Goal: Task Accomplishment & Management: Manage account settings

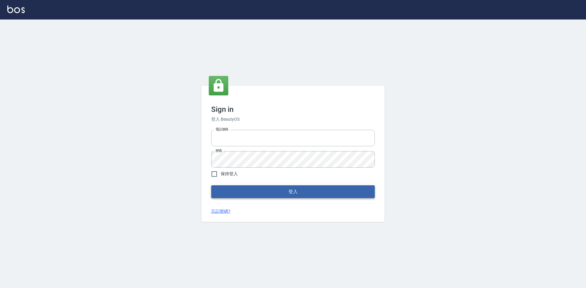
type input "0963852741"
click at [261, 193] on button "登入" at bounding box center [292, 191] width 163 height 13
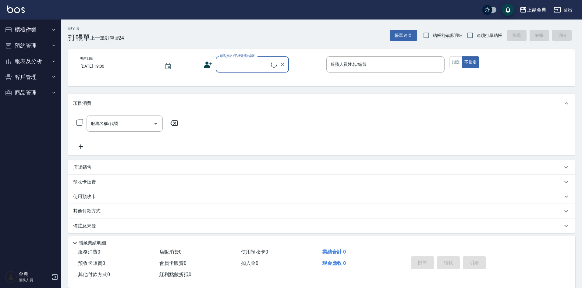
click at [41, 31] on button "櫃檯作業" at bounding box center [30, 30] width 56 height 16
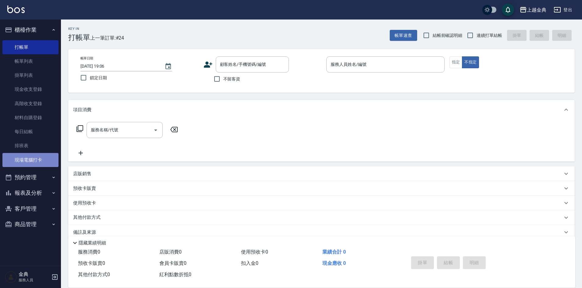
click at [50, 166] on link "現場電腦打卡" at bounding box center [30, 160] width 56 height 14
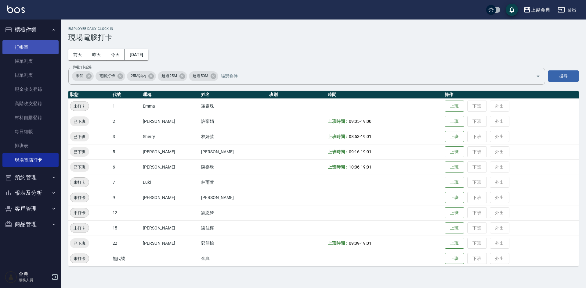
click at [49, 47] on link "打帳單" at bounding box center [30, 47] width 56 height 14
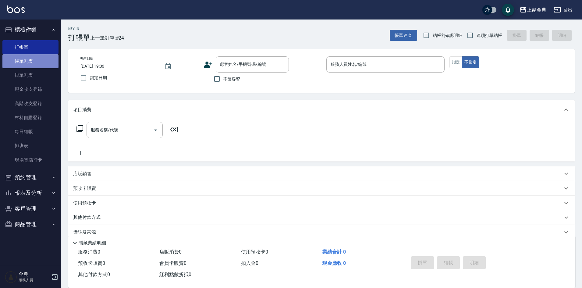
click at [31, 64] on link "帳單列表" at bounding box center [30, 61] width 56 height 14
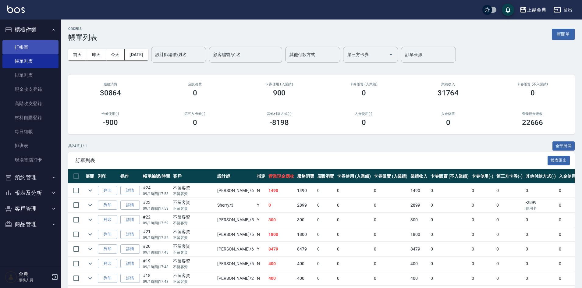
click at [39, 48] on link "打帳單" at bounding box center [30, 47] width 56 height 14
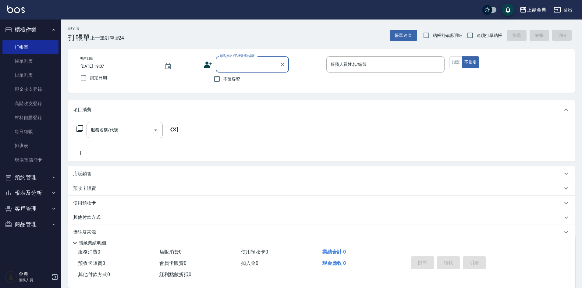
click at [230, 78] on span "不留客資" at bounding box center [232, 79] width 17 height 6
click at [224, 78] on input "不留客資" at bounding box center [217, 79] width 13 height 13
checkbox input "true"
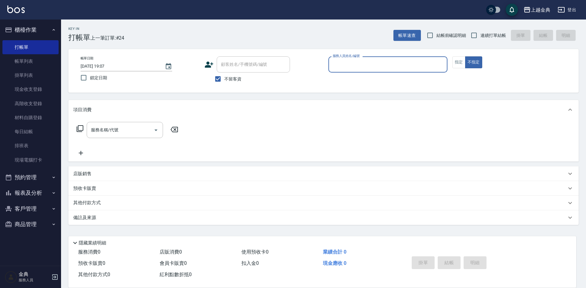
click at [417, 63] on input "服務人員姓名/編號" at bounding box center [387, 64] width 113 height 11
click at [457, 66] on button "指定" at bounding box center [458, 62] width 13 height 12
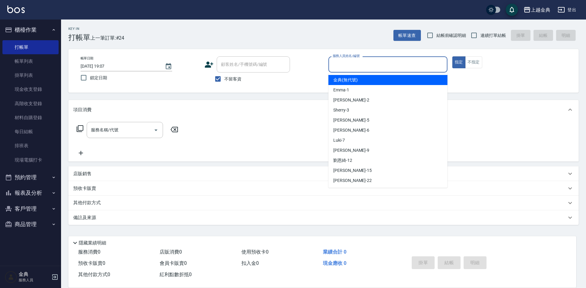
click at [422, 69] on input "服務人員姓名/編號" at bounding box center [387, 64] width 113 height 11
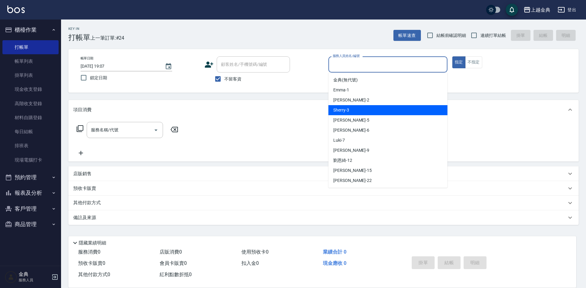
click at [391, 115] on div "Sherry -3" at bounding box center [387, 110] width 119 height 10
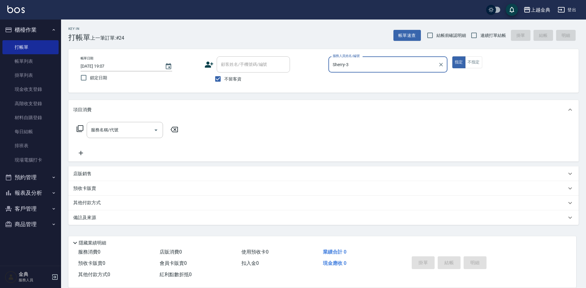
type input "Sherry-3"
click at [133, 131] on input "服務名稱/代號" at bounding box center [120, 130] width 62 height 11
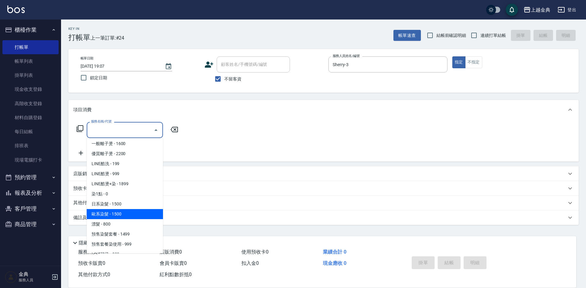
scroll to position [152, 0]
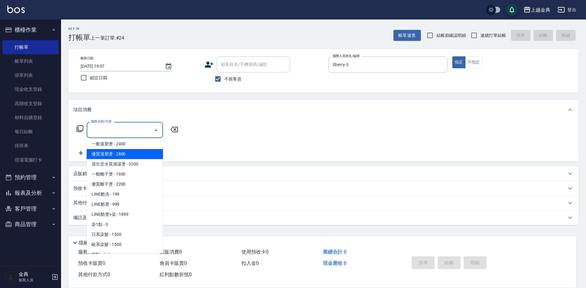
click at [124, 152] on span "優質溫塑燙 - 2800" at bounding box center [125, 154] width 76 height 10
type input "優質溫塑燙(304)"
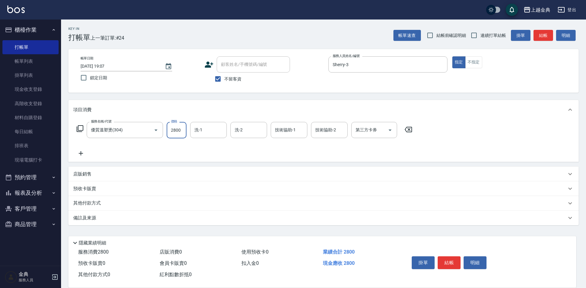
click at [172, 133] on input "2800" at bounding box center [177, 130] width 20 height 16
type input "3499"
click at [449, 259] on button "結帳" at bounding box center [448, 262] width 23 height 13
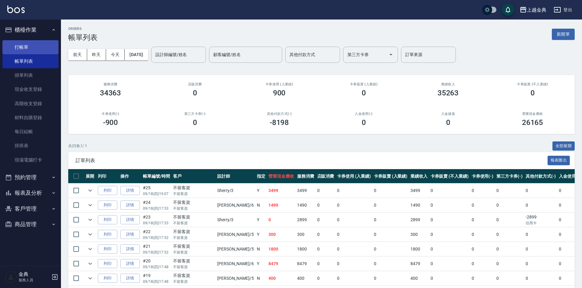
drag, startPoint x: 30, startPoint y: 44, endPoint x: 39, endPoint y: 44, distance: 9.1
click at [30, 44] on link "打帳單" at bounding box center [30, 47] width 56 height 14
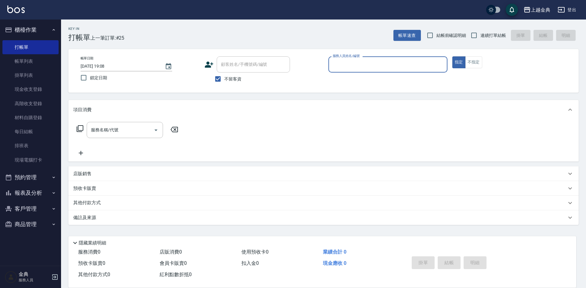
drag, startPoint x: 473, startPoint y: 38, endPoint x: 439, endPoint y: 41, distance: 33.4
click at [472, 38] on input "連續打單結帳" at bounding box center [473, 35] width 13 height 13
checkbox input "true"
drag, startPoint x: 471, startPoint y: 62, endPoint x: 449, endPoint y: 65, distance: 22.5
click at [471, 62] on button "不指定" at bounding box center [473, 62] width 17 height 12
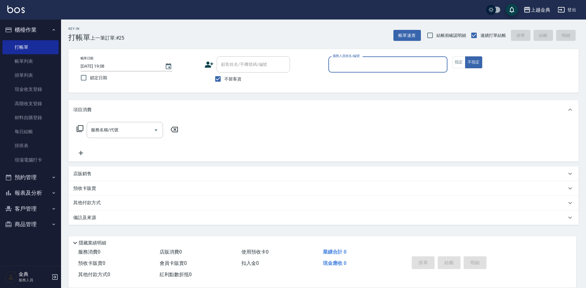
click at [358, 72] on div "服務人員姓名/編號 服務人員姓名/編號" at bounding box center [387, 67] width 119 height 23
click at [356, 64] on input "服務人員姓名/編號" at bounding box center [387, 64] width 113 height 11
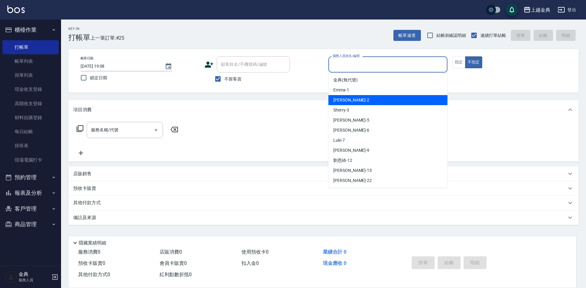
click at [349, 100] on div "Cindy -2" at bounding box center [387, 100] width 119 height 10
type input "Cindy-2"
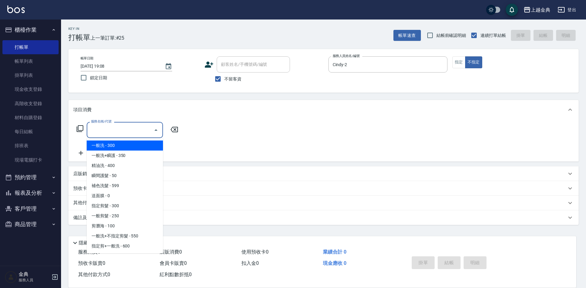
click at [106, 133] on input "服務名稱/代號" at bounding box center [120, 130] width 62 height 11
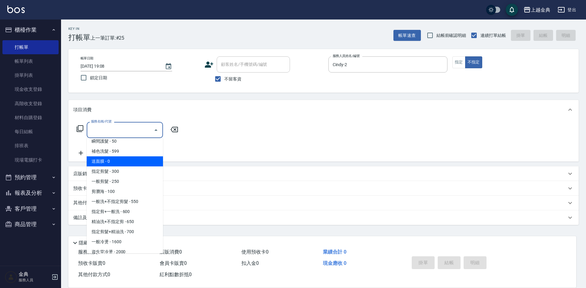
scroll to position [91, 0]
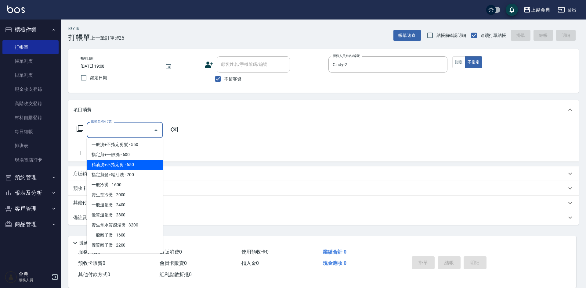
click at [148, 167] on span "精油洗+不指定剪 - 650" at bounding box center [125, 165] width 76 height 10
type input "精油洗+不指定剪(205)"
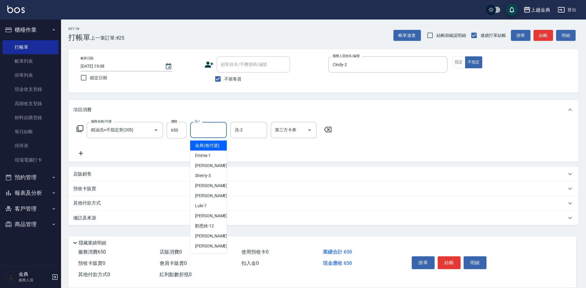
click at [195, 132] on input "洗-1" at bounding box center [208, 130] width 31 height 11
click at [216, 249] on div "[PERSON_NAME] -22" at bounding box center [208, 246] width 37 height 10
type input "[PERSON_NAME]-22"
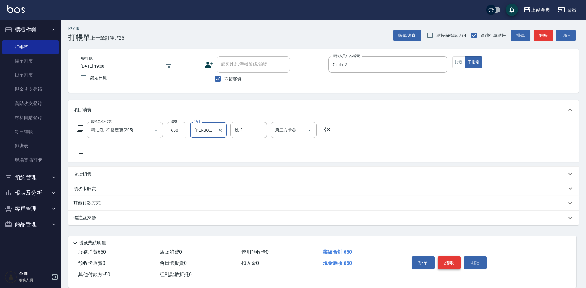
click at [447, 257] on button "結帳" at bounding box center [448, 262] width 23 height 13
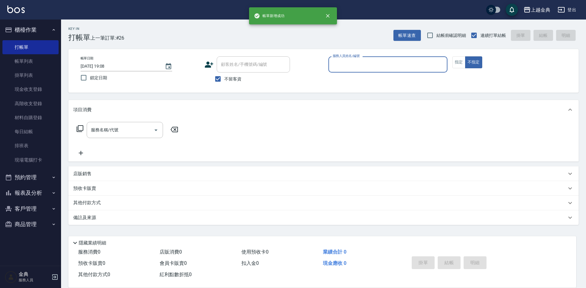
click at [426, 64] on input "服務人員姓名/編號" at bounding box center [387, 64] width 113 height 11
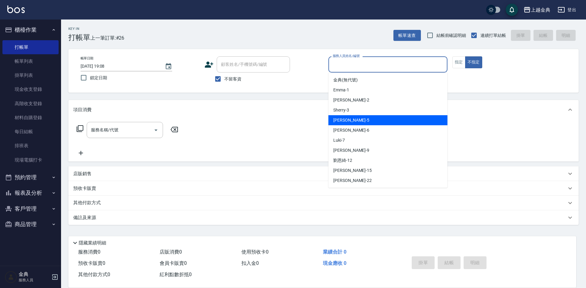
click at [346, 121] on div "[PERSON_NAME] -5" at bounding box center [387, 120] width 119 height 10
type input "[PERSON_NAME]-5"
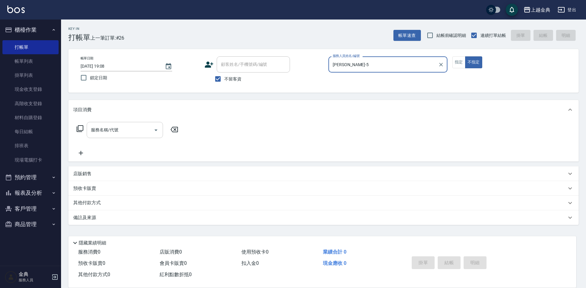
click at [139, 131] on input "服務名稱/代號" at bounding box center [120, 130] width 62 height 11
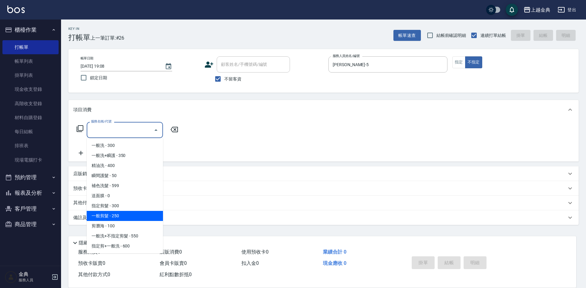
click at [121, 216] on span "一般剪髮 - 250" at bounding box center [125, 216] width 76 height 10
type input "一般剪髮(200)"
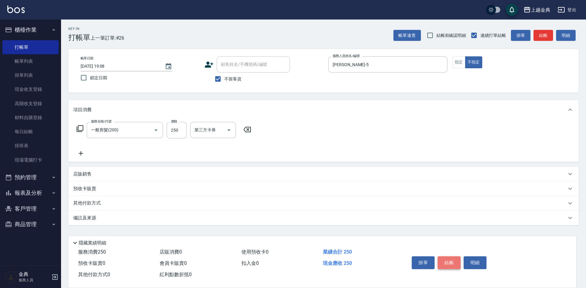
click at [452, 262] on button "結帳" at bounding box center [448, 262] width 23 height 13
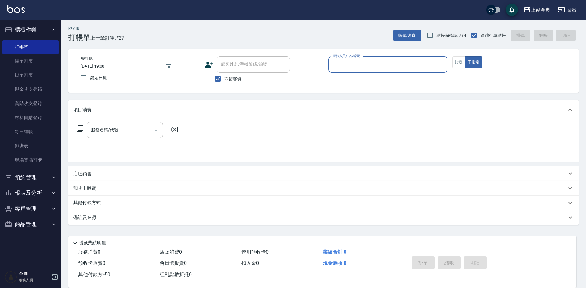
drag, startPoint x: 408, startPoint y: 66, endPoint x: 403, endPoint y: 70, distance: 7.1
click at [408, 66] on input "服務人員姓名/編號" at bounding box center [387, 64] width 113 height 11
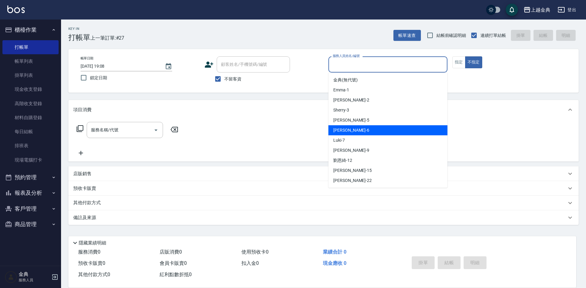
click at [367, 127] on div "[PERSON_NAME] -6" at bounding box center [387, 130] width 119 height 10
type input "[PERSON_NAME]-6"
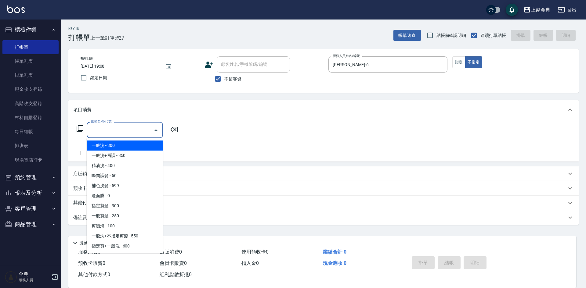
click at [113, 129] on div "服務名稱/代號 服務名稱/代號" at bounding box center [125, 130] width 76 height 16
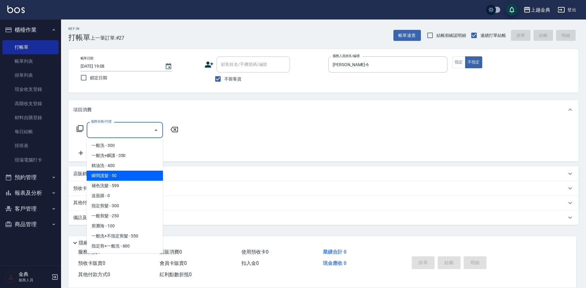
click at [136, 164] on span "精油洗 - 400" at bounding box center [125, 166] width 76 height 10
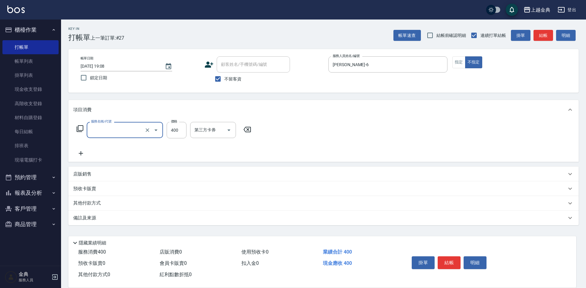
type input "精油洗(102)"
click at [450, 260] on button "結帳" at bounding box center [448, 262] width 23 height 13
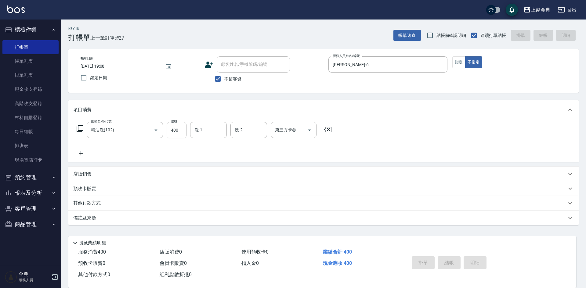
type input "[DATE] 19:09"
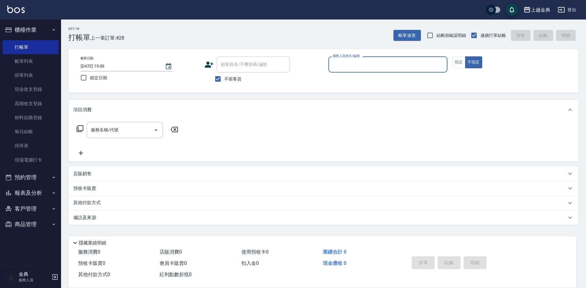
click at [49, 196] on button "報表及分析" at bounding box center [30, 193] width 56 height 16
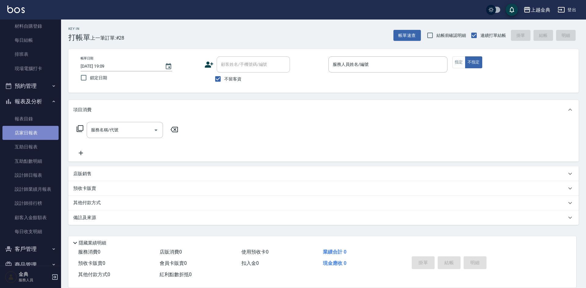
click at [38, 133] on link "店家日報表" at bounding box center [30, 133] width 56 height 14
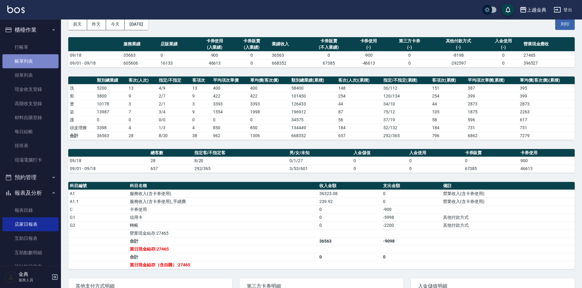
click at [32, 59] on link "帳單列表" at bounding box center [30, 61] width 56 height 14
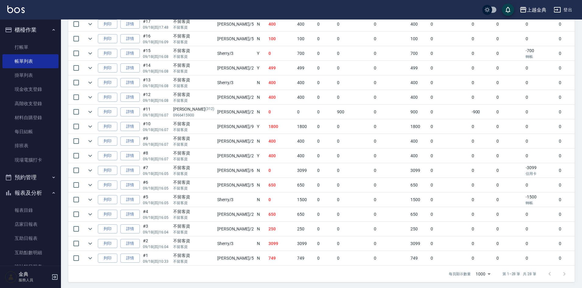
scroll to position [329, 0]
click at [128, 124] on link "詳情" at bounding box center [130, 124] width 20 height 9
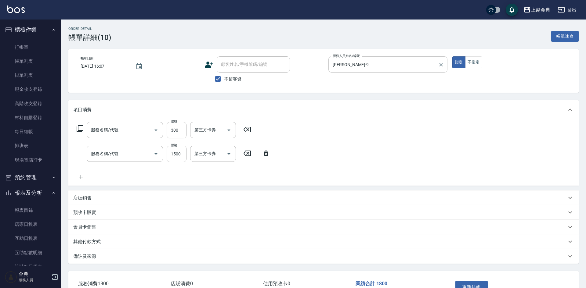
type input "[DATE] 16:07"
checkbox input "true"
type input "[PERSON_NAME]-9"
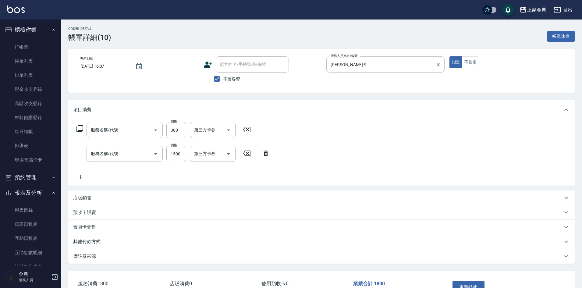
type input "頭皮隔離(904)"
type input "日系染髮(401)"
click at [429, 65] on input "[PERSON_NAME]-9" at bounding box center [381, 64] width 104 height 11
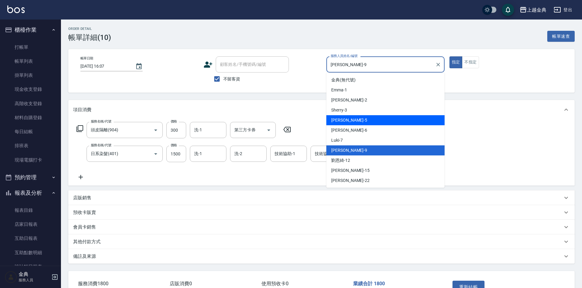
click at [364, 116] on div "[PERSON_NAME] -5" at bounding box center [386, 120] width 118 height 10
type input "[PERSON_NAME]-5"
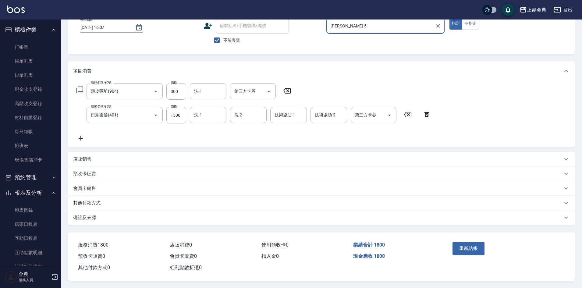
scroll to position [41, 0]
click at [473, 246] on button "重新結帳" at bounding box center [469, 248] width 32 height 13
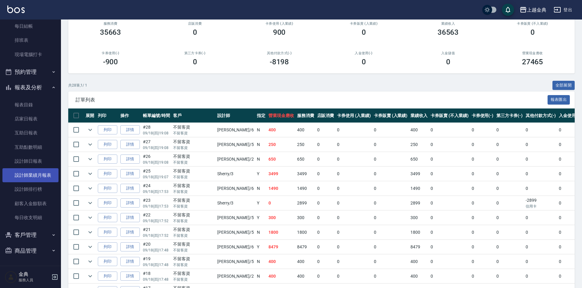
scroll to position [61, 0]
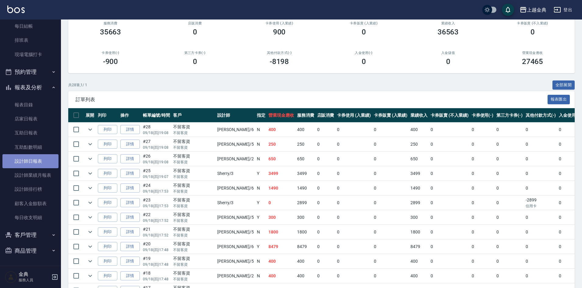
click at [42, 162] on link "設計師日報表" at bounding box center [30, 161] width 56 height 14
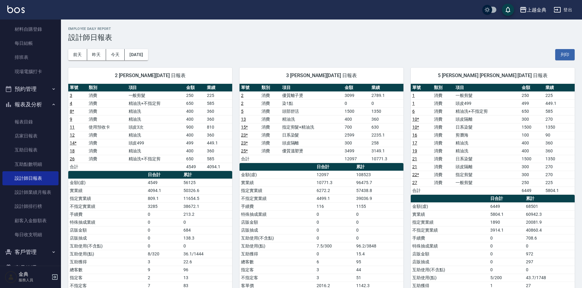
scroll to position [91, 0]
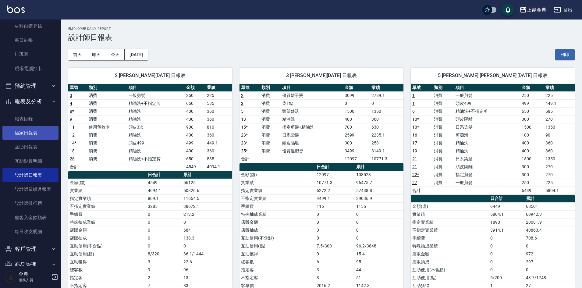
click at [27, 134] on link "店家日報表" at bounding box center [30, 133] width 56 height 14
